Goal: Task Accomplishment & Management: Manage account settings

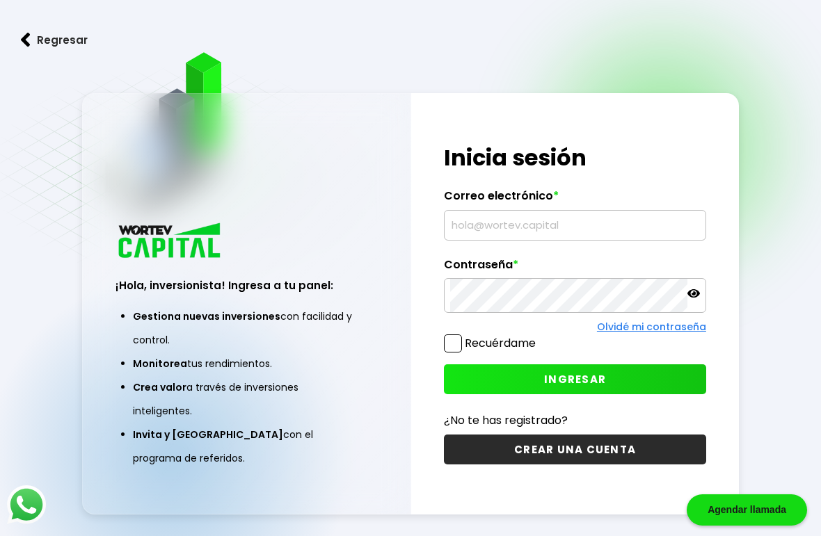
click at [568, 240] on input "text" at bounding box center [575, 225] width 250 height 29
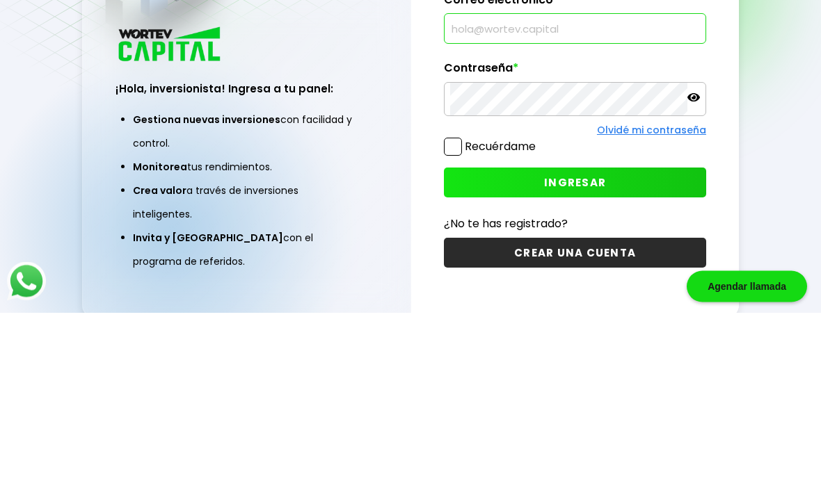
scroll to position [127, 0]
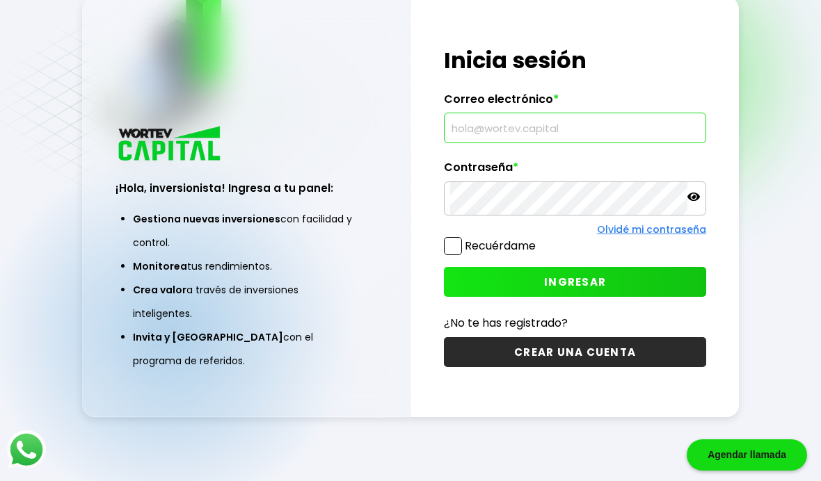
type input "[EMAIL_ADDRESS][DOMAIN_NAME]"
click at [581, 275] on span "INGRESAR" at bounding box center [575, 282] width 62 height 15
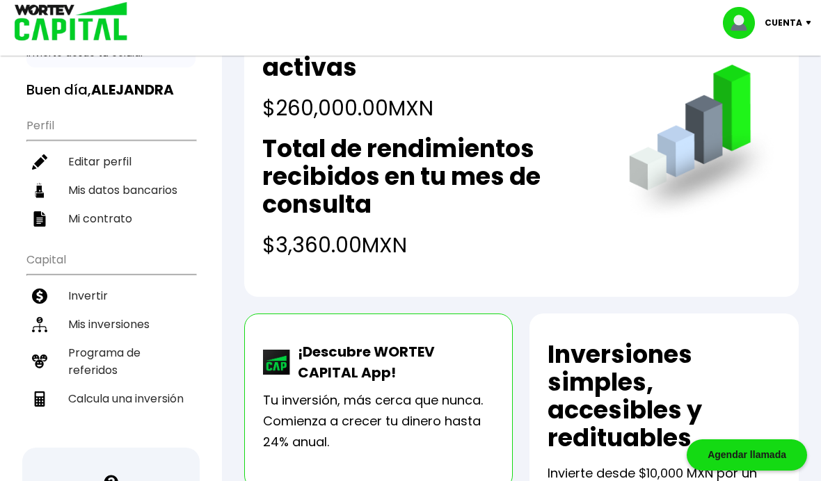
scroll to position [79, 0]
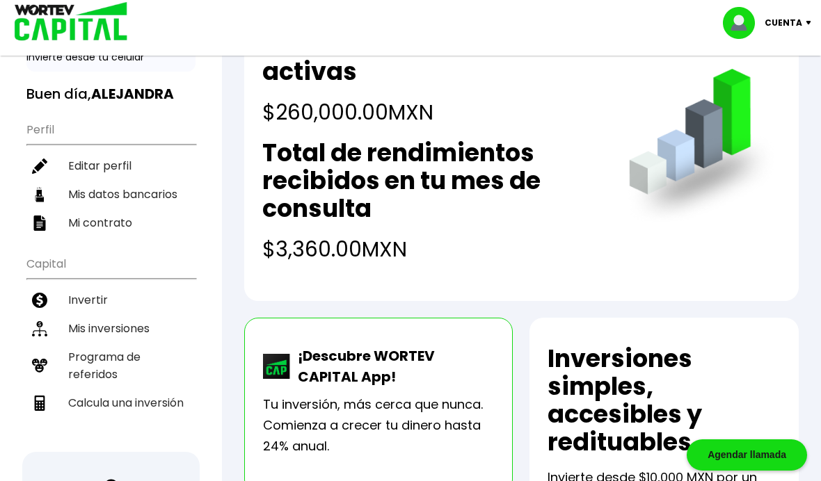
click at [116, 335] on li "Mis inversiones" at bounding box center [110, 328] width 169 height 29
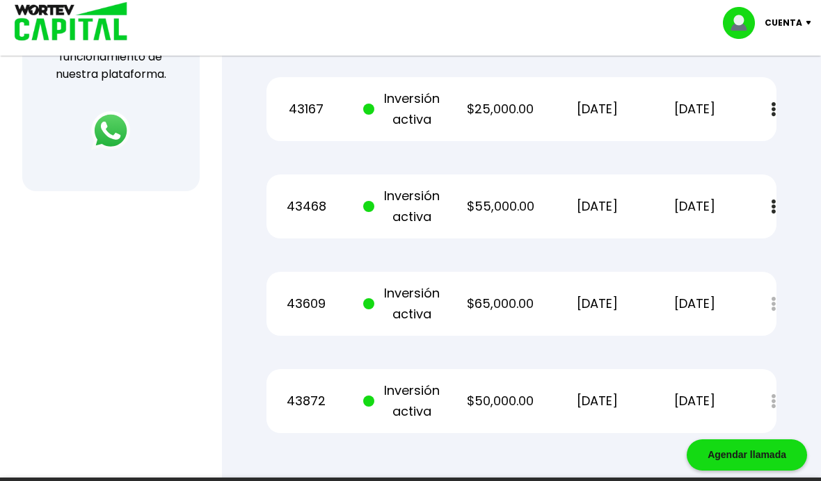
scroll to position [613, 0]
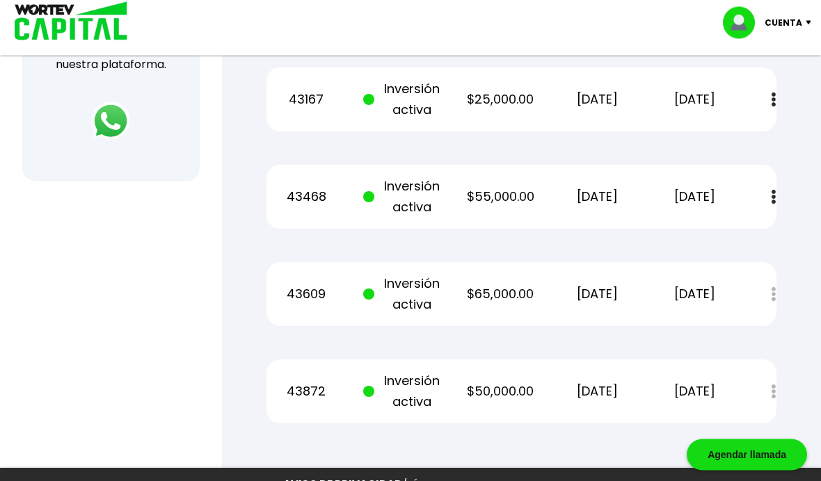
click at [791, 17] on p "Cuenta" at bounding box center [783, 23] width 38 height 21
click at [769, 95] on li "Cerrar sesión" at bounding box center [768, 93] width 111 height 29
